Goal: Information Seeking & Learning: Check status

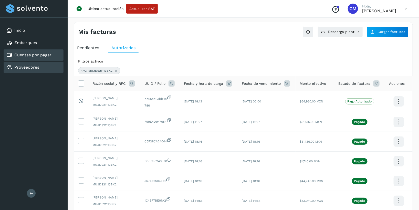
click at [26, 68] on link "Proveedores" at bounding box center [26, 67] width 25 height 5
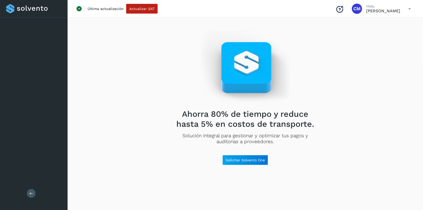
click at [390, 14] on div "Conoce nuestros beneficios [PERSON_NAME]" at bounding box center [372, 9] width 83 height 12
click at [389, 12] on p "[PERSON_NAME]" at bounding box center [383, 10] width 34 height 5
click at [403, 10] on div "Conoce nuestros beneficios [PERSON_NAME]" at bounding box center [372, 9] width 83 height 12
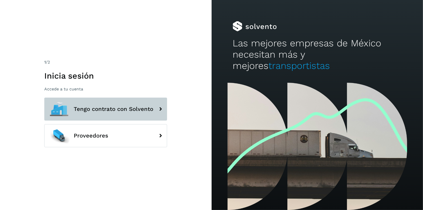
click at [98, 110] on span "Tengo contrato con Solvento" at bounding box center [114, 109] width 80 height 6
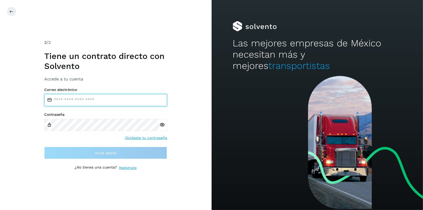
type input "**********"
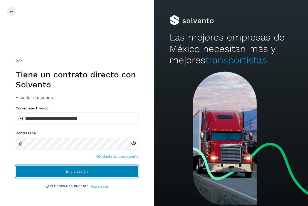
click at [103, 170] on button "Inicia sesión" at bounding box center [77, 171] width 123 height 12
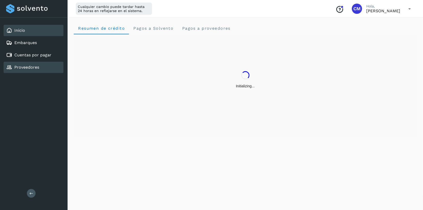
click at [30, 70] on div "Proveedores" at bounding box center [22, 67] width 33 height 6
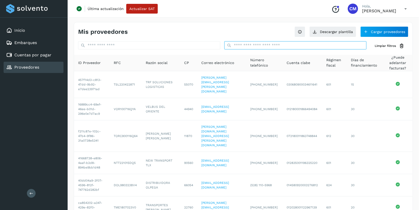
click at [242, 45] on input "text" at bounding box center [295, 45] width 142 height 8
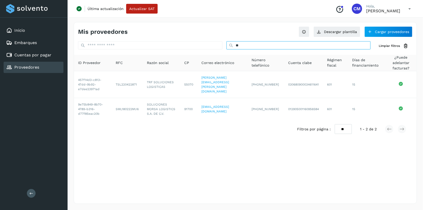
type input "*"
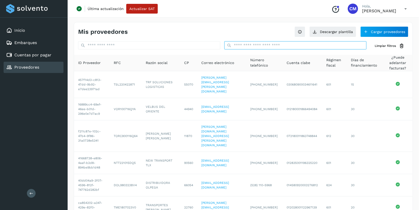
click at [247, 45] on input "text" at bounding box center [295, 45] width 142 height 8
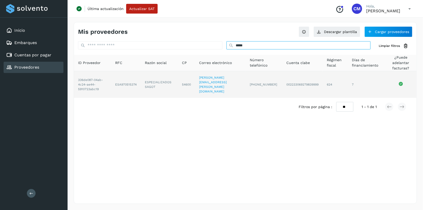
type input "*****"
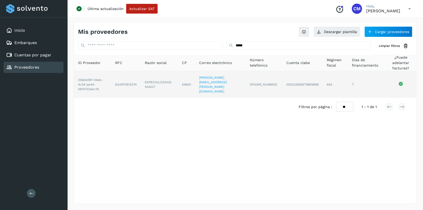
click at [133, 81] on td "ESA970515374" at bounding box center [126, 84] width 30 height 27
copy td "ESA970515374"
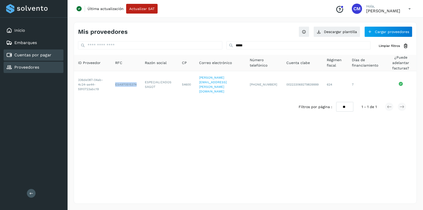
click at [45, 57] on link "Cuentas por pagar" at bounding box center [32, 54] width 37 height 5
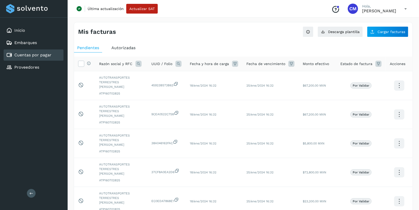
click at [126, 48] on span "Autorizadas" at bounding box center [123, 47] width 24 height 5
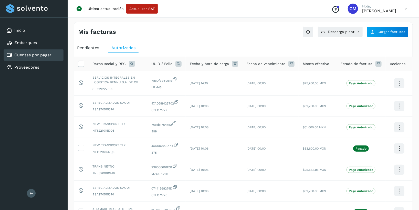
click at [131, 64] on icon at bounding box center [132, 64] width 6 height 6
click at [168, 73] on div "Razón social RFC" at bounding box center [165, 74] width 63 height 5
click at [170, 76] on span at bounding box center [172, 75] width 6 height 6
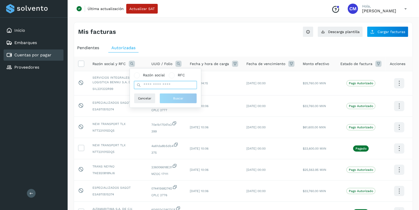
click at [171, 86] on input "text" at bounding box center [165, 85] width 63 height 8
paste input "**********"
type input "**********"
click at [175, 97] on span "Buscar" at bounding box center [178, 98] width 10 height 5
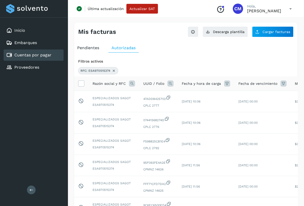
click at [47, 115] on div "Inicio Embarques Cuentas por pagar Proveedores Salir" at bounding box center [34, 103] width 68 height 206
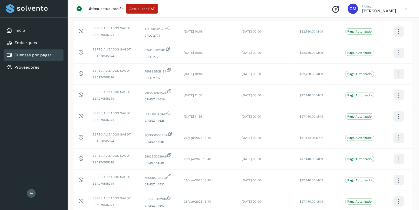
scroll to position [74, 0]
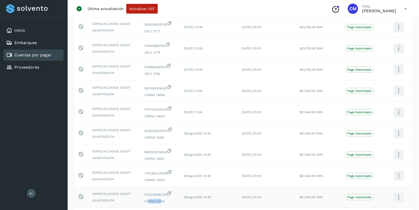
drag, startPoint x: 148, startPoint y: 201, endPoint x: 162, endPoint y: 203, distance: 13.9
click at [162, 203] on span "CPMNZ 14503" at bounding box center [159, 201] width 31 height 5
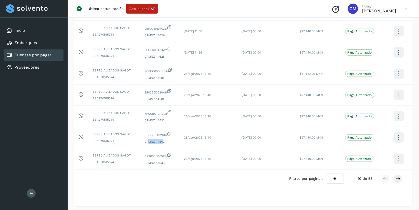
scroll to position [137, 0]
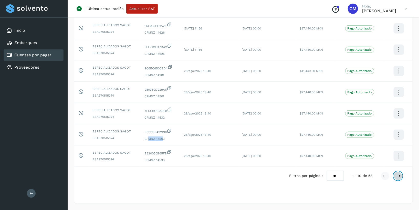
click at [399, 177] on icon at bounding box center [397, 175] width 5 height 5
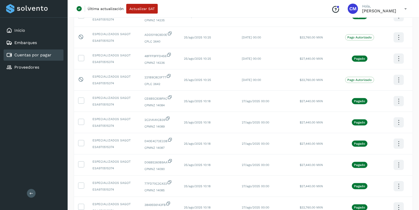
scroll to position [87, 0]
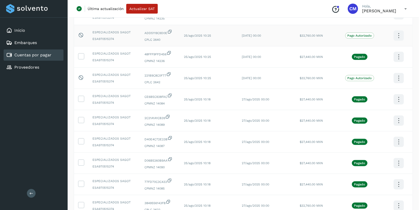
click at [152, 34] on span "ADD5119C9D0E" at bounding box center [159, 32] width 31 height 6
drag, startPoint x: 149, startPoint y: 81, endPoint x: 169, endPoint y: 83, distance: 20.1
click at [169, 83] on span "CPLC 2642" at bounding box center [159, 82] width 31 height 5
click at [144, 85] on td "221B9C8C0F77 CPLC 2642" at bounding box center [159, 78] width 39 height 21
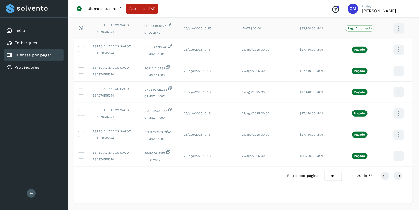
scroll to position [0, 0]
